Goal: Communication & Community: Answer question/provide support

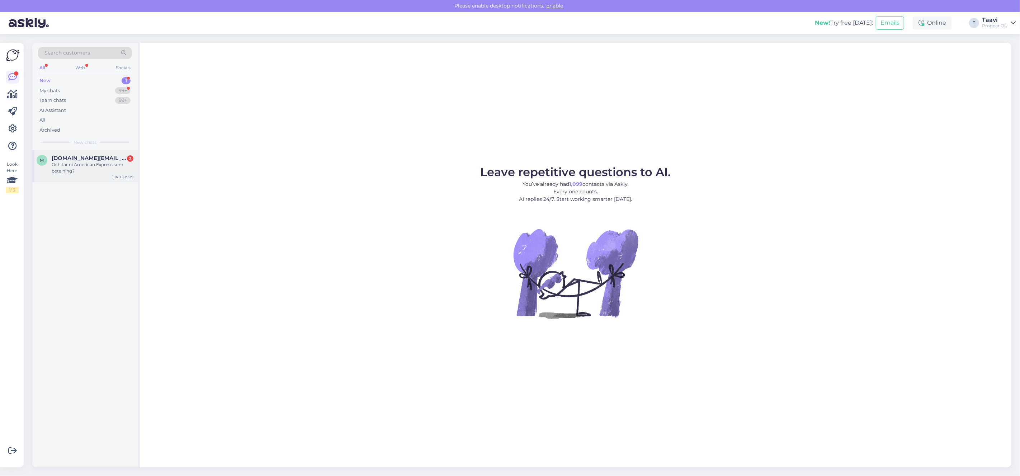
click at [107, 156] on span "[DOMAIN_NAME][EMAIL_ADDRESS][DOMAIN_NAME]" at bounding box center [89, 158] width 75 height 6
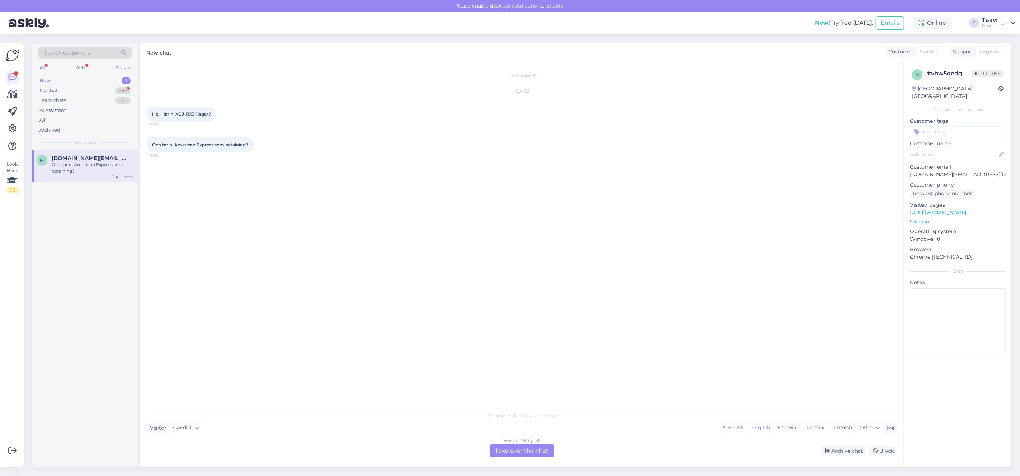
click at [519, 446] on div "Swedish to English Take over the chat" at bounding box center [521, 450] width 65 height 13
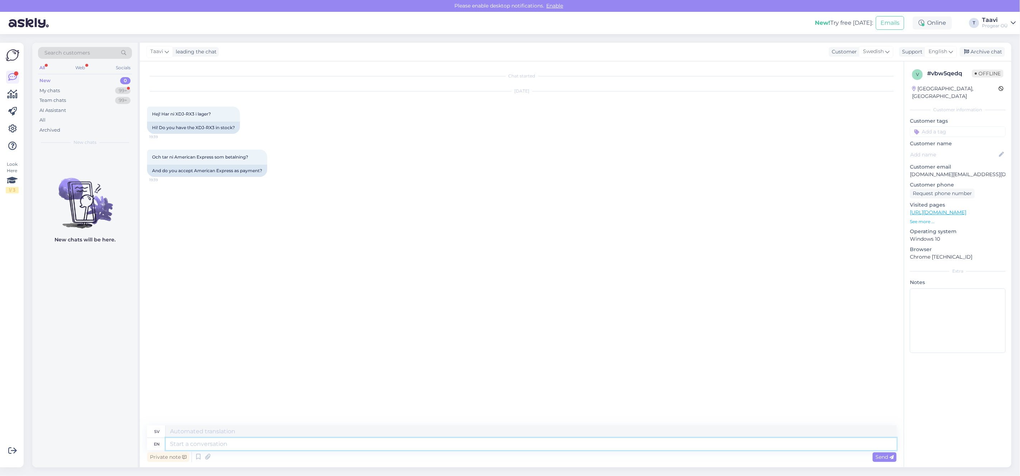
click at [206, 442] on textarea at bounding box center [531, 444] width 731 height 12
type textarea "Hi"
type textarea "Hej"
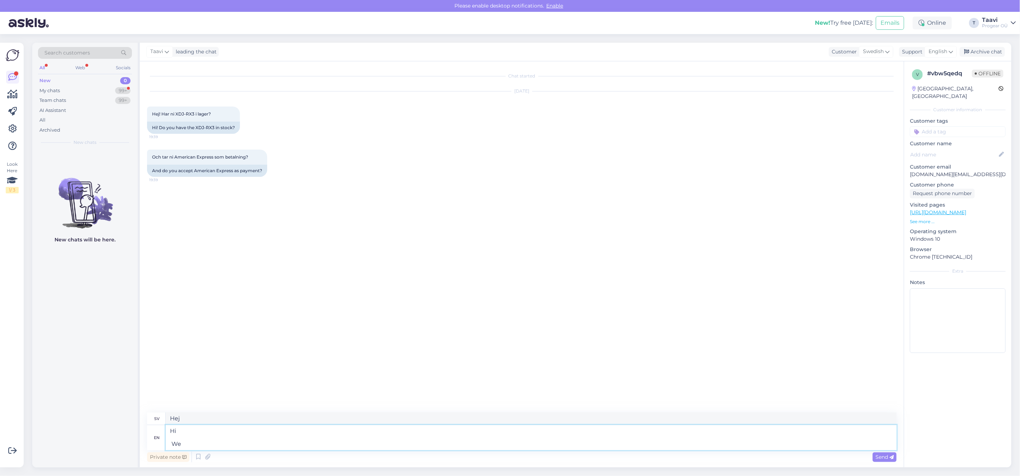
type textarea "Hi We d"
type textarea "Hej Vi"
type textarea "Hi We dont"
type textarea "Hej Vi gör inte det"
type textarea "Hi We dont haveit i"
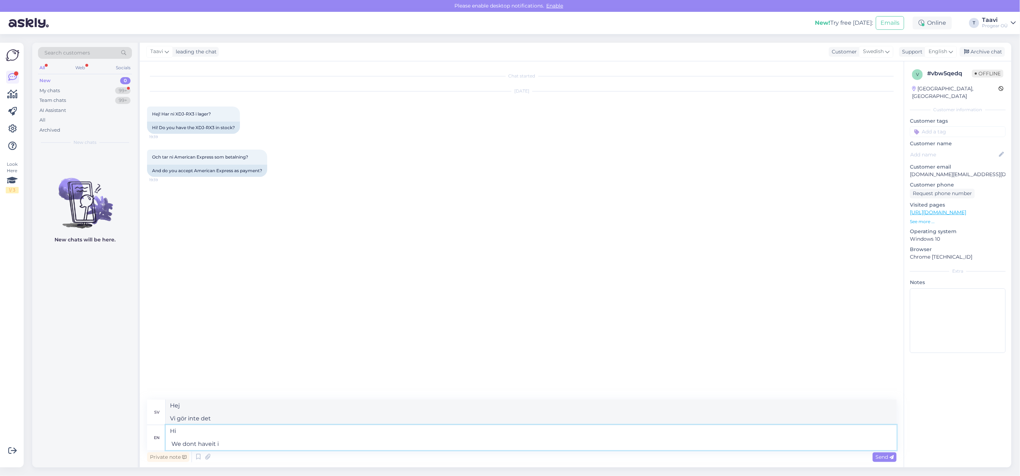
type textarea "Hej Vi har det inte"
type textarea "Hi We dont haveit in s"
type textarea "Hej Vi har den inte inne"
type textarea "Hi We dont haveit in stock"
type textarea "Hej Vi har den inte i lager"
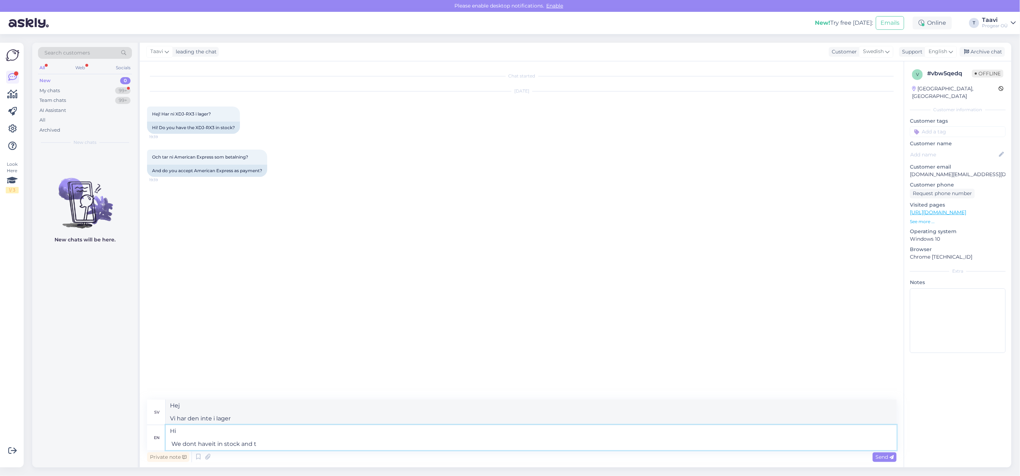
type textarea "Hi We dont haveit in stock and to"
type textarea "Hej Vi har den inte i lager och"
type textarea "Hi We dont haveit in stock and to"
type textarea "Hej Vi har den inte i lager och till"
type textarea "Hi We dont haveit in stock and to get i"
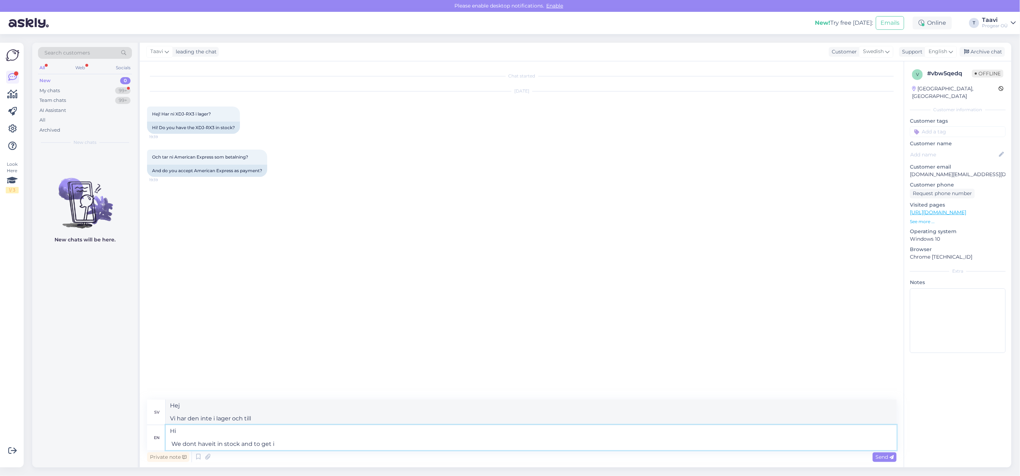
type textarea "Hej Vi har den inte i lager och för att få den"
type textarea "Hi We dont haveit in stock and to get it"
type textarea "Hej Vi har den inte i lager och för att få tag på den"
type textarea "Hi We dont haveit in stock and to get"
type textarea "Hej Vi har den inte i lager och för att få den"
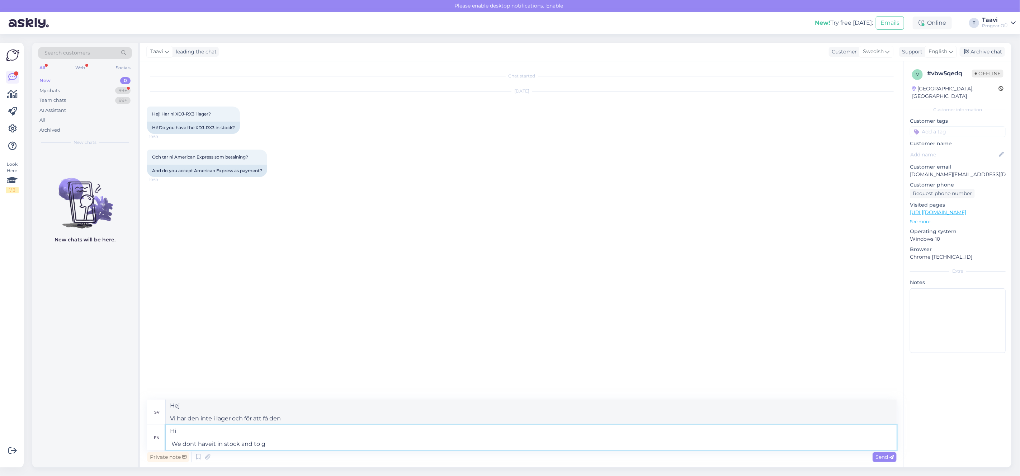
type textarea "Hi We dont haveit in stock and to"
type textarea "Hej Vi har den inte i lager och till"
type textarea "Hi We dont haveit in stock and"
type textarea "Hej Vi har den inte i lager och"
type textarea "Hi We dont haveit in stock"
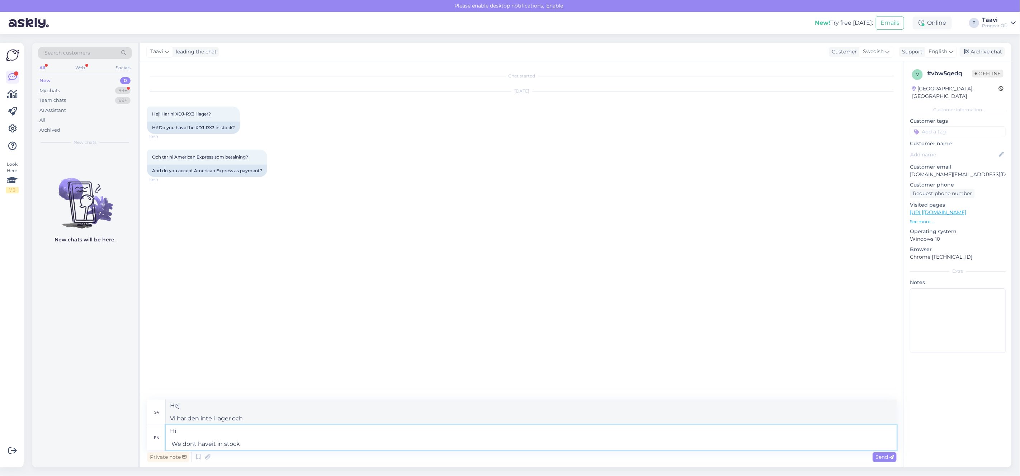
type textarea "Hej Vi har den inte i lager"
type textarea "Hi We dont haveit in stock"
type textarea "Hej Vi har det inte i lager:"
type textarea "Hi We dont haveit in stock."
type textarea "Hej Vi har den inte i lager"
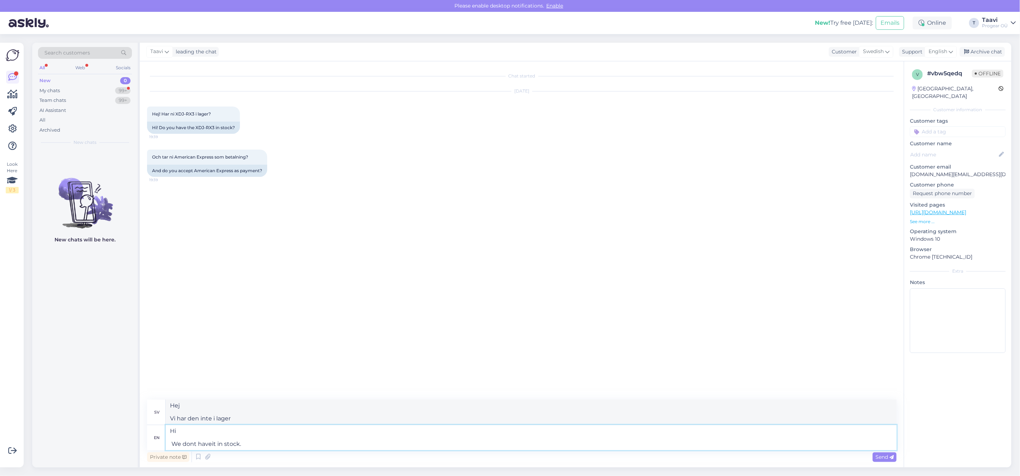
type textarea "Hi We dont haveit in stock."
type textarea "Hej Vi har den inte i lager."
type textarea "Hi We dont haveit in stock. Its"
type textarea "Hej Vi har den inte i lager. Det är"
type textarea "Hi We dont haveit in stock. Its very t"
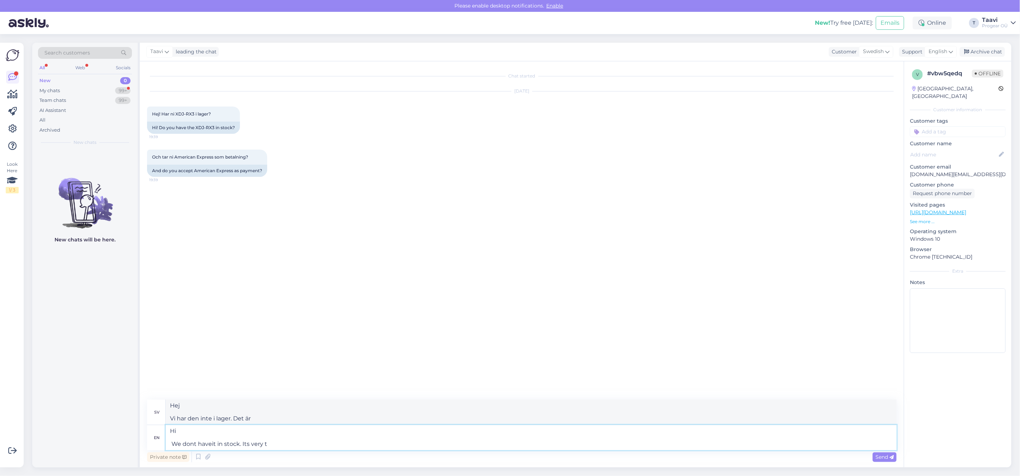
type textarea "Hej Vi har den inte i lager. Den är väldigt"
type textarea "Hi We dont haveit in stock. Its very time"
type textarea "Hej Vi har den inte i lager. Det är hög tid."
type textarea "Hi We dont haveit in stock. Its ver"
type textarea "Hej Vi har den inte i lager. Den är väldigt"
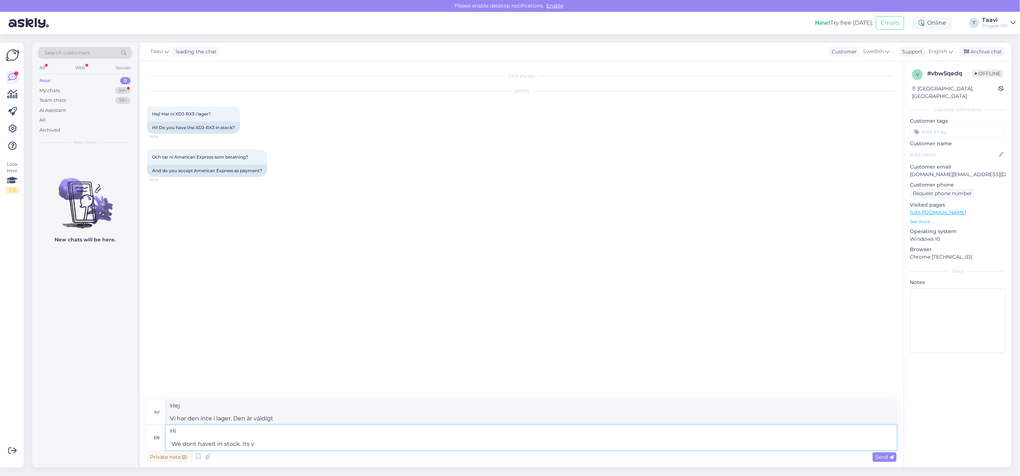
type textarea "Hi We dont haveit in stock. Its"
type textarea "Hej Vi har den inte i lager. Det är"
type textarea "Hi We dont haveit in stock. It"
type textarea "Hej Vi har den inte i lager. Den"
type textarea "Hi We dont haveit in stock. It takes"
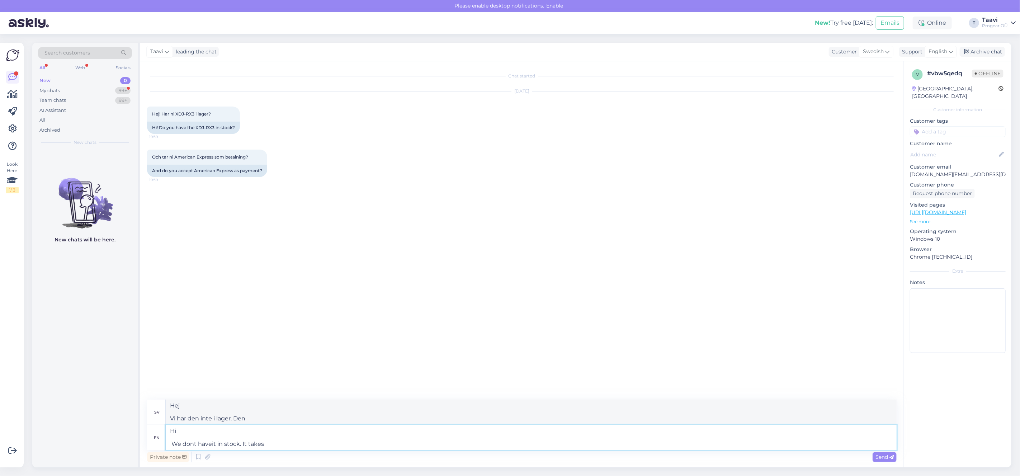
type textarea "Hej Vi har den inte i lager. Det tar"
type textarea "Hi We dont haveit in stock. It takes a"
type textarea "Hej Vi har den inte i lager. Det tar en"
type textarea "Hi We dont haveit in stock. It takes a long"
type textarea "Hej Vi har den inte i lager. Det tar lång tid."
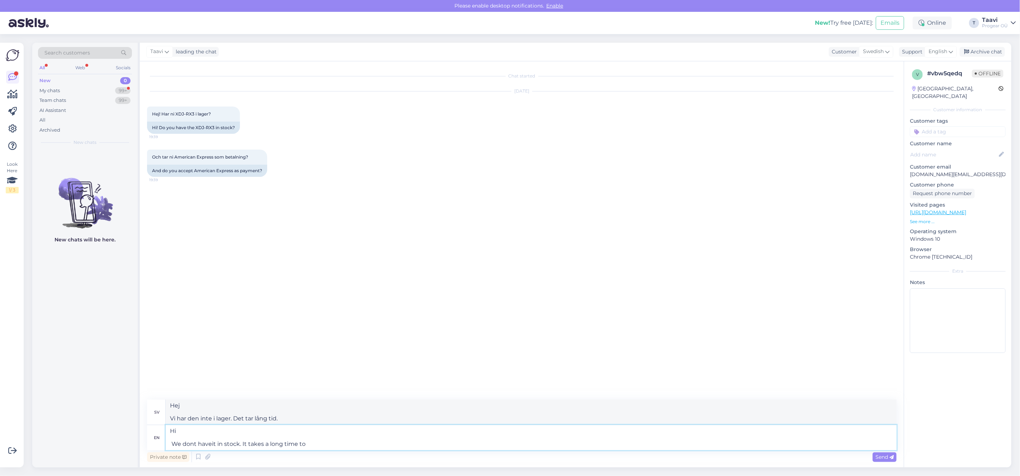
type textarea "Hi We dont haveit in stock. It takes a long time to"
type textarea "Hej Vi har den inte i lager. Det tar lång tid att"
type textarea "Hi We dont haveit in stock. It takes a long time to get"
type textarea "Hej Vi har den inte i lager. Det tar lång tid att få den."
type textarea "Hi We dont haveit in stock. It takes a long time to get it also"
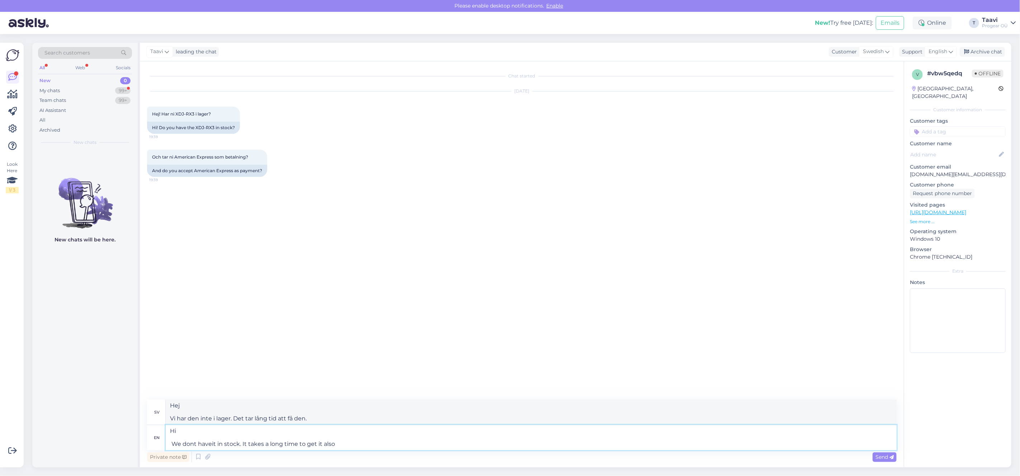
type textarea "Hej Vi har den inte i lager. Det tar också lång tid att få den."
type textarea "Hi We dont haveit in stock. It takes a long time to get it also. WE"
type textarea "Hej Vi har den inte i lager. Det tar också lång tid att få den. VI"
type textarea "Hi We dont haveit in stock. It takes a long time to get it also. WE ONLY"
type textarea "Hej Vi har den inte i lager. Det tar lång tid att få den också. VI ENDAST"
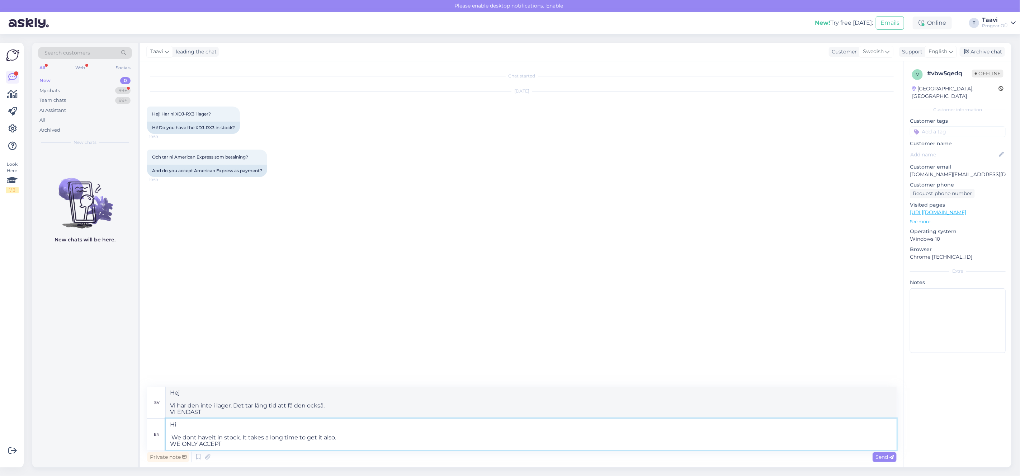
type textarea "Hi We dont haveit in stock. It takes a long time to get it also. WE ONLY ACCEPT"
type textarea "Hej Vi har den inte i lager. Det tar lång tid att få den också. VI ACCEPTERAR E…"
type textarea "Hi We dont haveit in stock. It takes a long time to get it also. WE ONLY ACCEPT…"
type textarea "Hej Vi har den inte i lager. Det tar lång tid att få den också. VI TAR ENDAST UT"
type textarea "Hi We dont haveit in stock. It takes a long time to get it also. WE ONLY ACCEPT…"
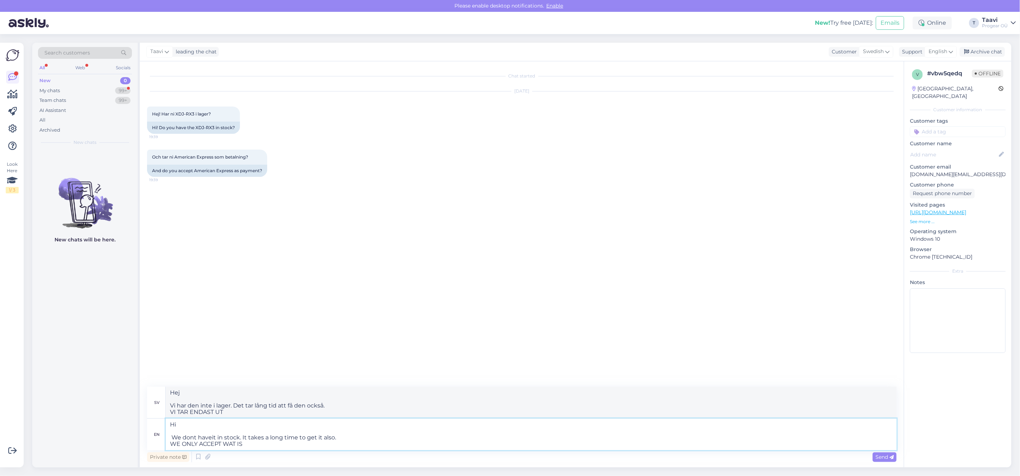
type textarea "Hej Vi har den inte i lager. Det tar lång tid att få den också. VI ACCEPTERAR E…"
type textarea "Hi We dont haveit in stock. It takes a long time to get it also. WE ONLY ACCEPT…"
type textarea "Hej Vi har den inte i lager. Det tar lång tid att få den också. VI TAR ENDAST UT"
type textarea "Hi We dont haveit in stock. It takes a long time to get it also. WE ONLY ACCEP"
type textarea "Hej Vi har den inte i lager. Det tar lång tid att få den också. VI ACCEPTERAR E…"
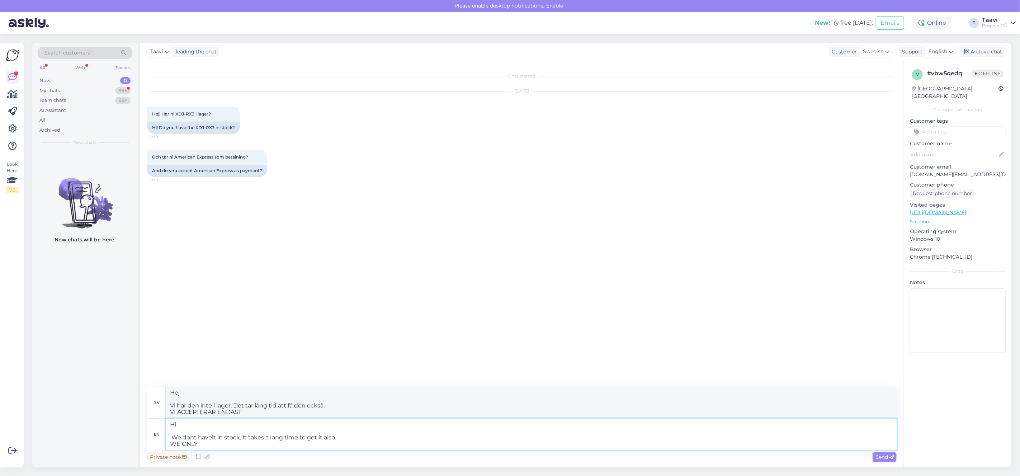
type textarea "Hi We dont haveit in stock. It takes a long time to get it also. WE ONLY"
type textarea "Hej Vi har den inte i lager. Det tar lång tid att få den också. VI ENDAST"
type textarea "Hi We dont haveit in stock. It takes a long time to get it also. WE"
type textarea "Hej Vi har den inte i lager. Det tar också lång tid att få den. VI"
type textarea "Hi We dont haveit in stock. It takes a long time to get it also. W"
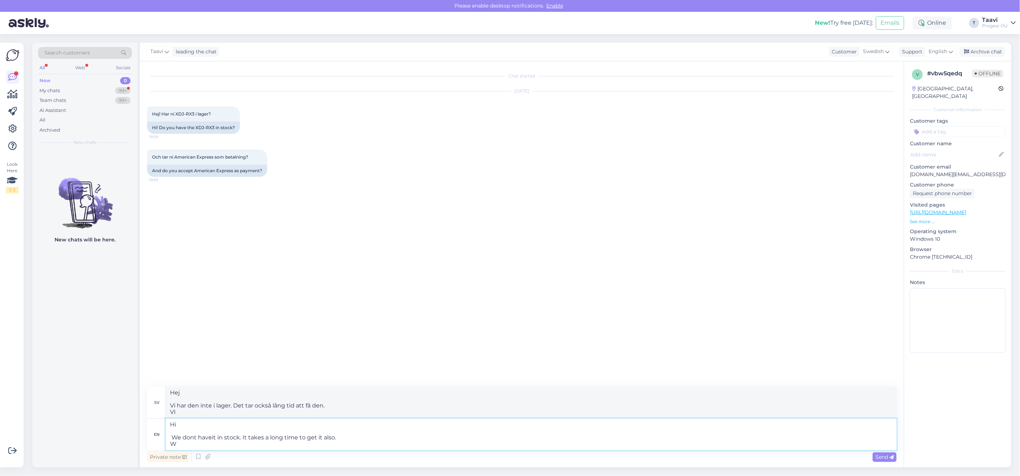
type textarea "Hej Vi har den inte i lager. Det tar också lång tid att få den. W"
type textarea "Hi We dont haveit in stock. It takes a long time to get it also. We"
type textarea "Hej Vi har den inte i lager. Det tar också lång tid att få den. Vi"
type textarea "Hi We dont haveit in stock. It takes a long time to get it also. We only"
type textarea "Hej Vi har den inte i lager. Det tar också lång tid att få den. Vi bara"
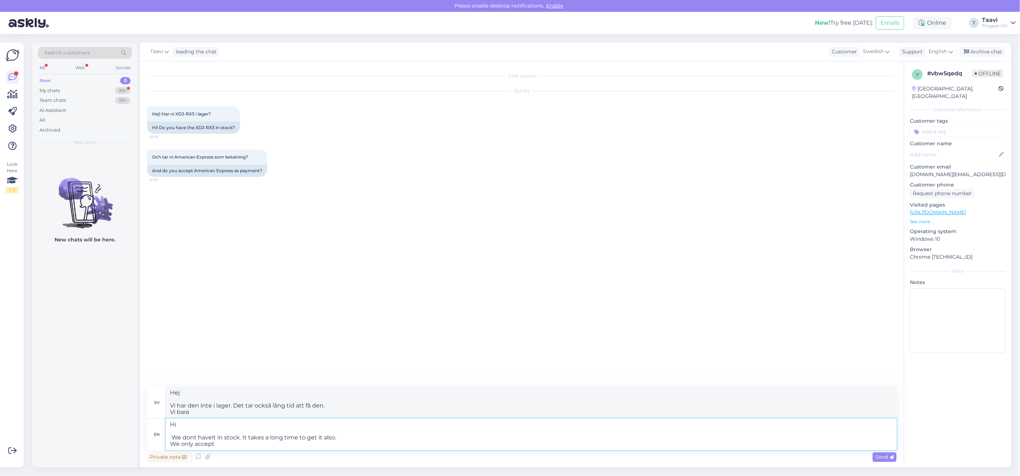
type textarea "Hi We dont haveit in stock. It takes a long time to get it also. We only accept"
type textarea "Hej Vi har den inte i lager. Det tar också lång tid att få den. Vi accepterar e…"
type textarea "Hi We dont haveit in stock. It takes a long time to get it also. We only accept…"
type textarea "Hej Vi har den inte i lager. Det tar lång tid att få den också. Vi accepterar e…"
type textarea "Hi We dont haveit in stock. It takes a long time to get it also. We only accept…"
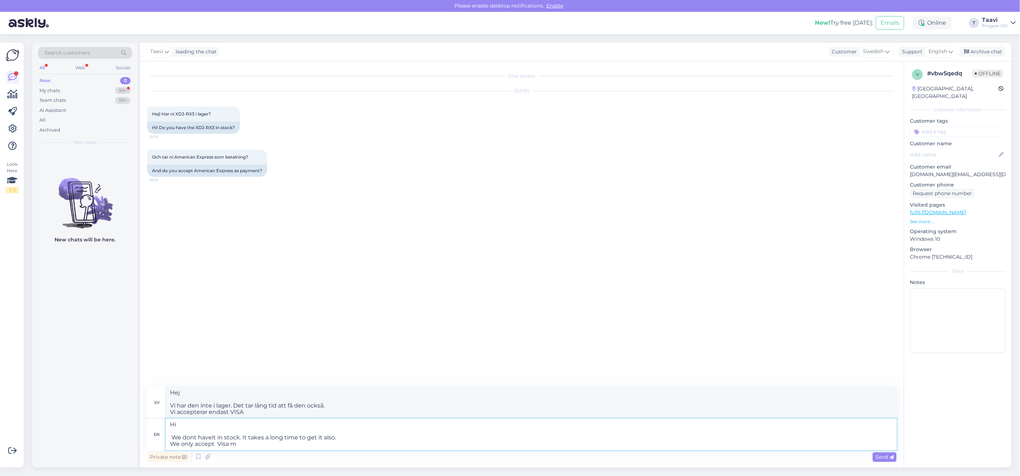
type textarea "Hej Vi har den inte i lager. Det tar lång tid att få den också. Vi accepterar e…"
type textarea "Hi We dont haveit in stock. It takes a long time to get it also. We only accept"
type textarea "Hej Vi har den inte i lager. Det tar också lång tid att få den. Vi accepterar e…"
type textarea "Hi We dont haveit in stock. It takes a long time to get it also. We only accept:"
type textarea "Hej Vi har den inte i lager. Det tar lång tid att få den också. Vi accepterar e…"
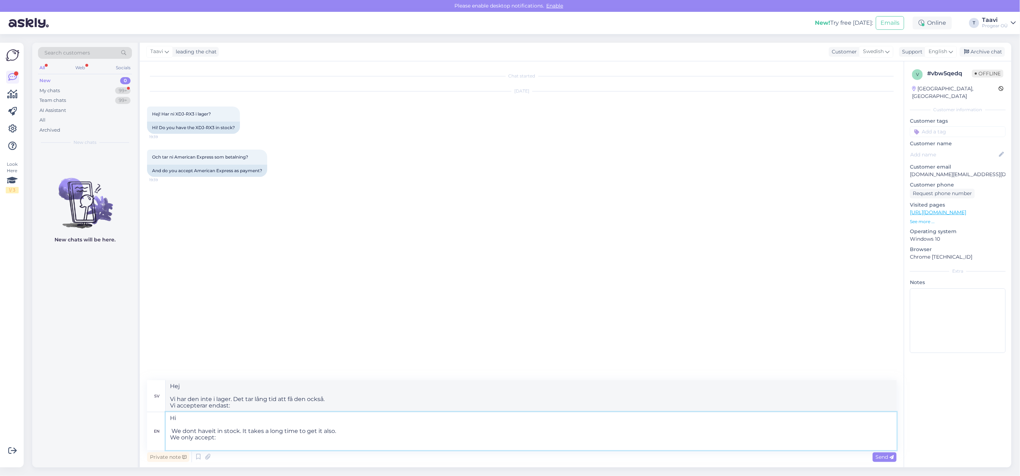
paste textarea
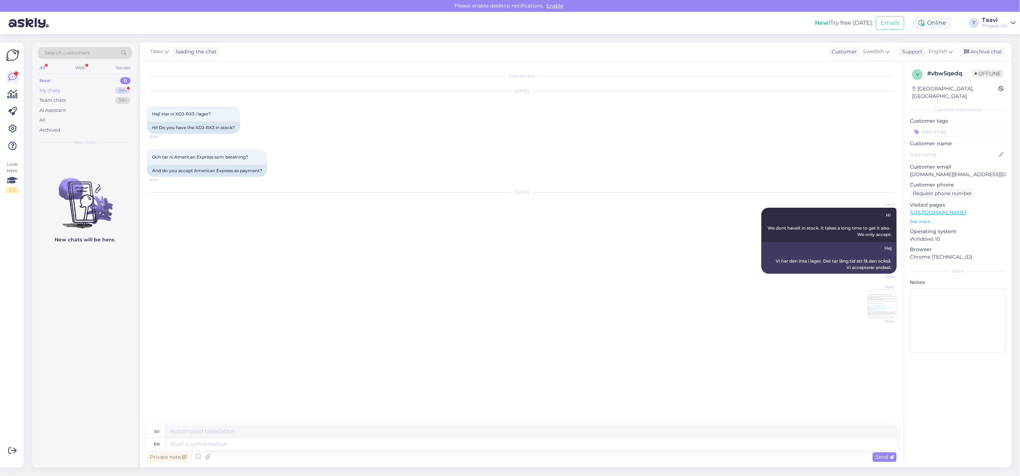
click at [68, 88] on div "My chats 99+" at bounding box center [85, 91] width 94 height 10
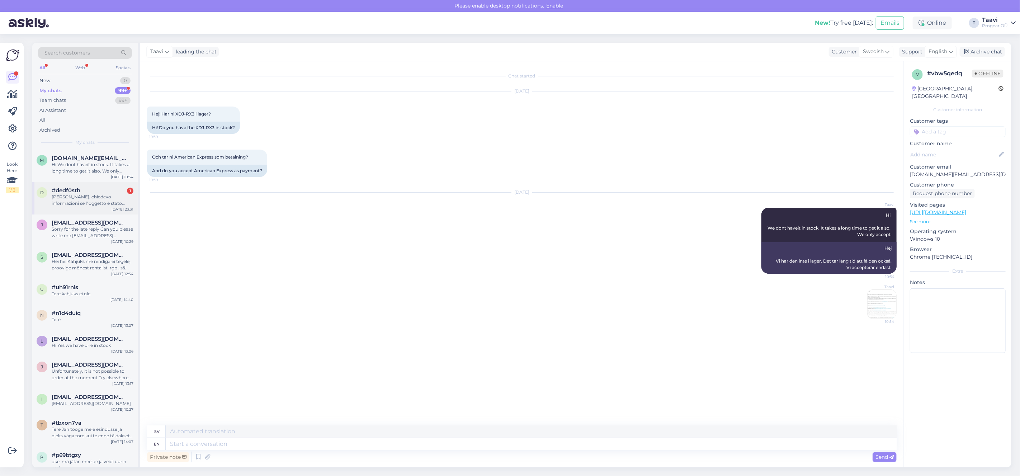
click at [73, 186] on div "d #dedf0sth 1 Ciao, chiedevo informazioni se l' oggetto è stato spedito. Richie…" at bounding box center [84, 198] width 105 height 32
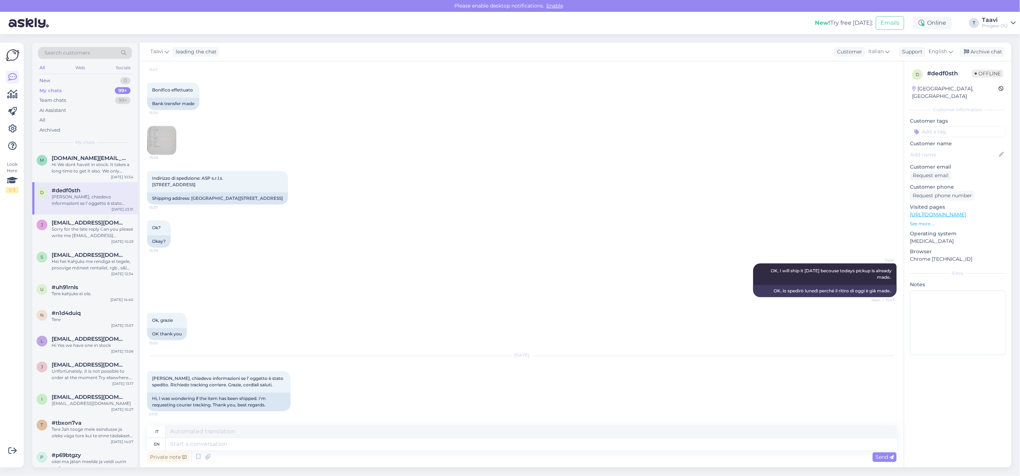
scroll to position [1371, 0]
click at [203, 445] on textarea at bounding box center [531, 444] width 731 height 12
paste textarea "[URL][DOMAIN_NAME]"
type textarea "[URL][DOMAIN_NAME]"
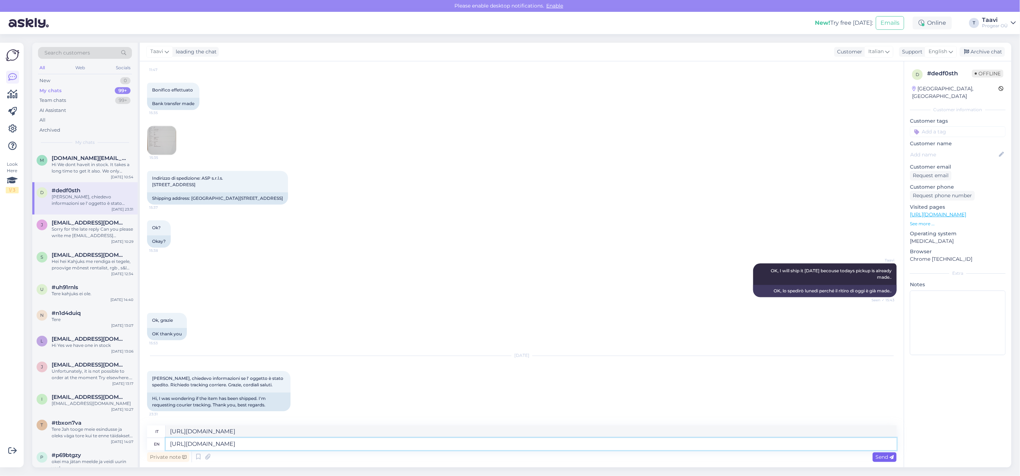
type textarea "[URL][DOMAIN_NAME]"
click at [883, 458] on span "Send" at bounding box center [884, 457] width 18 height 6
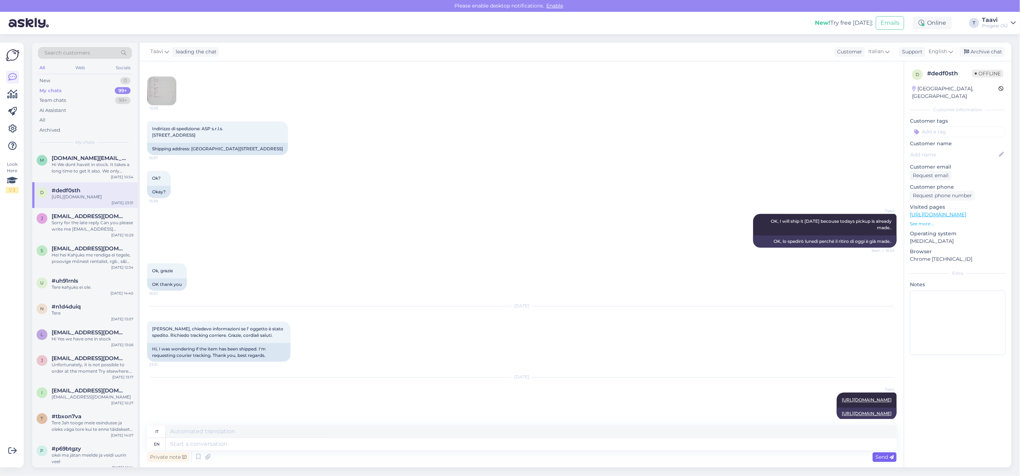
scroll to position [1449, 0]
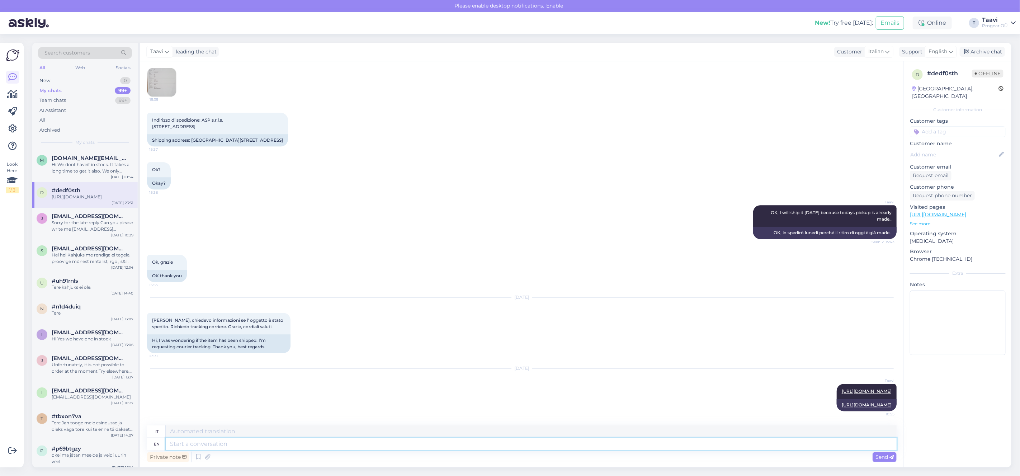
click at [192, 445] on textarea at bounding box center [531, 444] width 731 height 12
paste textarea "05605229947330"
type textarea "05605229947330"
type textarea "Numero di telefono: [PHONE_NUMBER]"
type textarea "Trackni05605229947330"
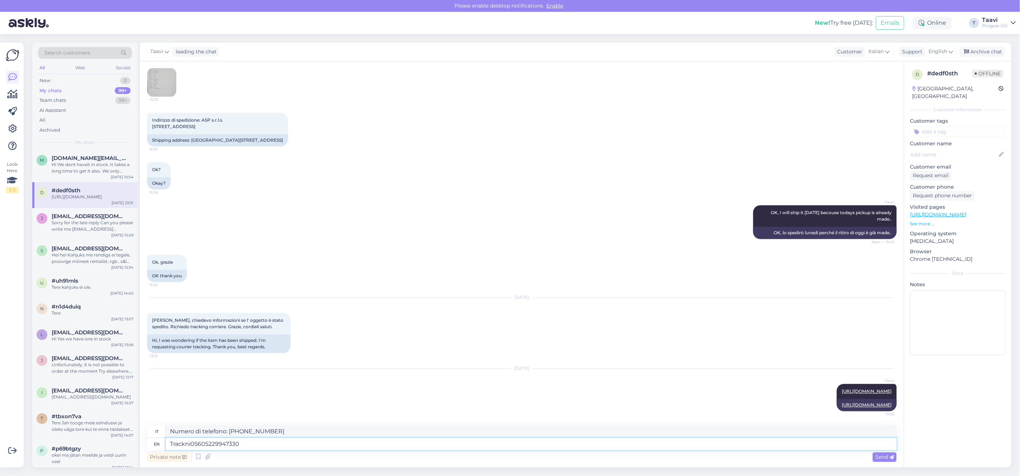
type textarea "Trackni05605229947330"
type textarea "Track05605229947330"
type textarea "Traccia05605229947330"
type textarea "Tracking number05605229947330"
type textarea "Numero di tracciamento 05605229947330"
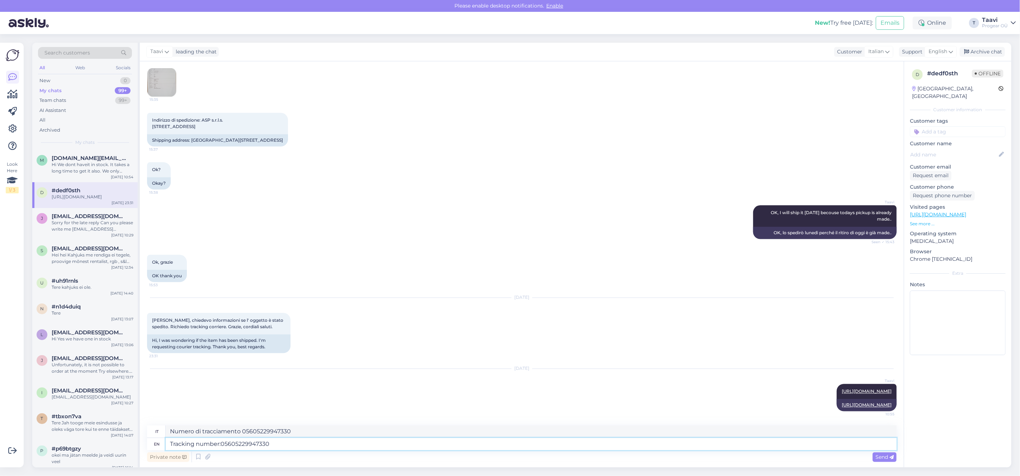
type textarea "Tracking number: 05605229947330"
type textarea "Numero di tracciamento: 05605229947330"
click at [370, 444] on textarea "Tracking number: 05605229947330" at bounding box center [531, 444] width 731 height 12
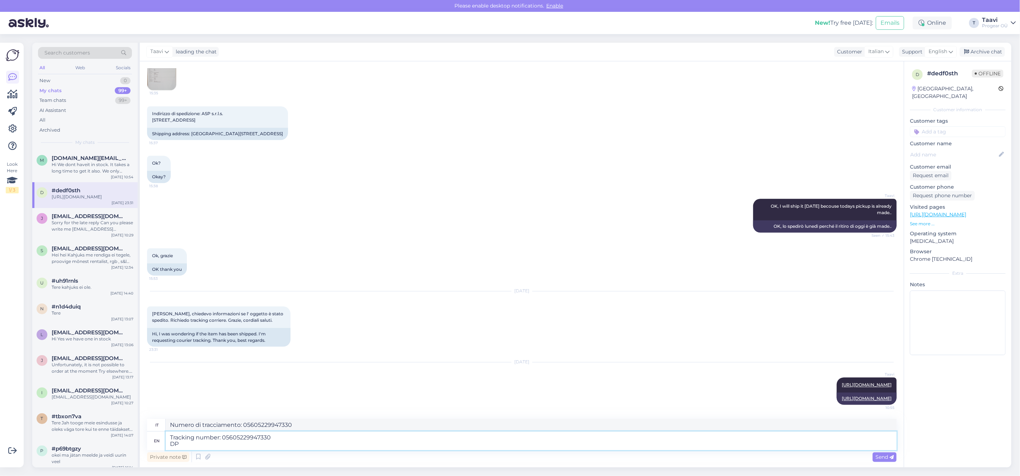
type textarea "Tracking number: 05605229947330 DPD"
type textarea "Numero di tracciamento: 05605229947330 DPD"
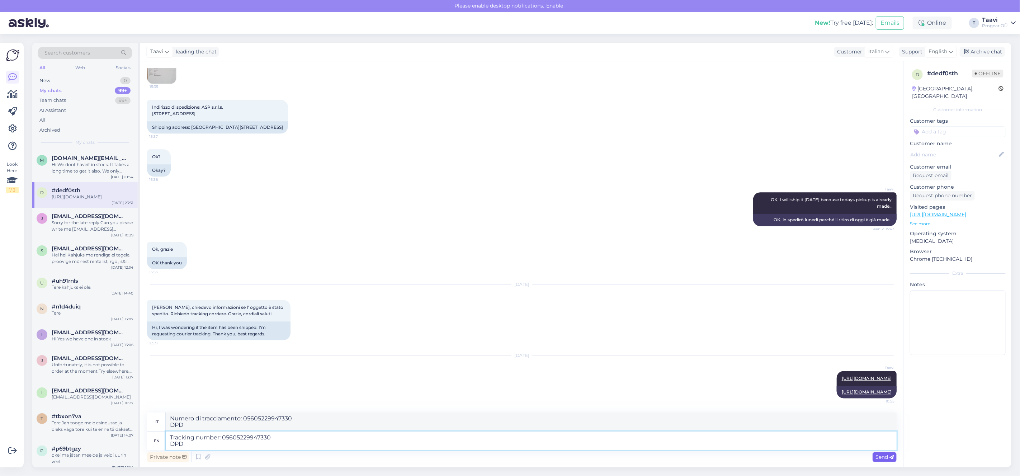
type textarea "Tracking number: 05605229947330 DPD"
drag, startPoint x: 880, startPoint y: 458, endPoint x: 864, endPoint y: 465, distance: 17.8
click at [880, 458] on span "Send" at bounding box center [884, 457] width 18 height 6
